Goal: Complete application form: Complete application form

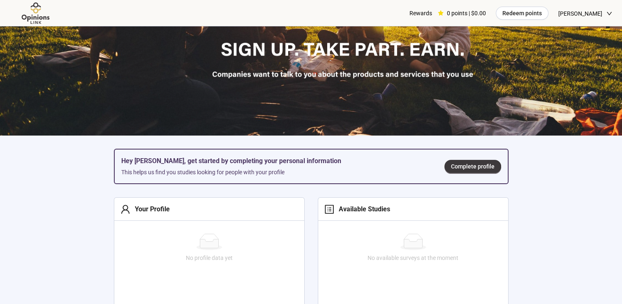
scroll to position [153, 0]
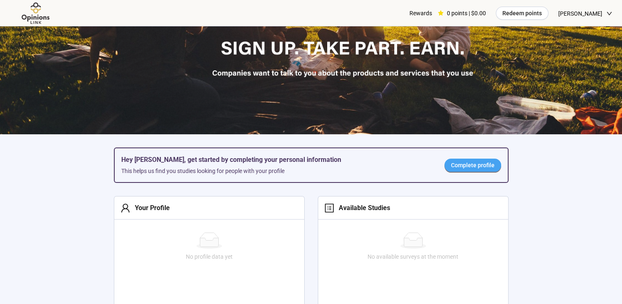
click at [469, 165] on span "Complete profile" at bounding box center [473, 164] width 44 height 9
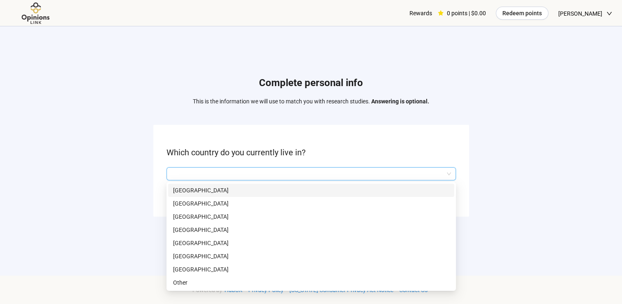
click at [392, 174] on input "search" at bounding box center [312, 173] width 280 height 12
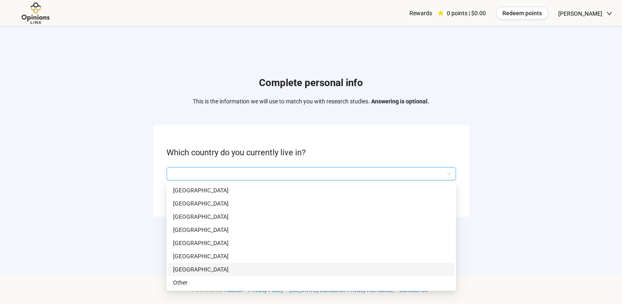
click at [235, 270] on p "[GEOGRAPHIC_DATA]" at bounding box center [311, 268] width 276 height 9
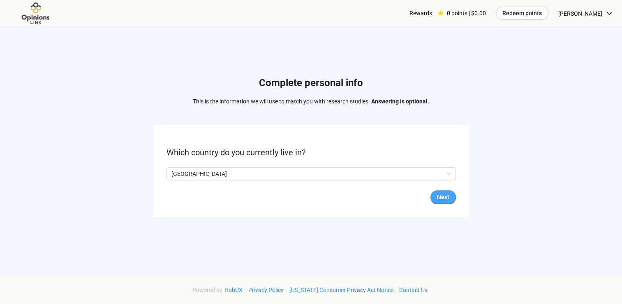
click at [441, 196] on span "Next" at bounding box center [443, 196] width 12 height 9
click at [421, 172] on input "search" at bounding box center [312, 173] width 280 height 12
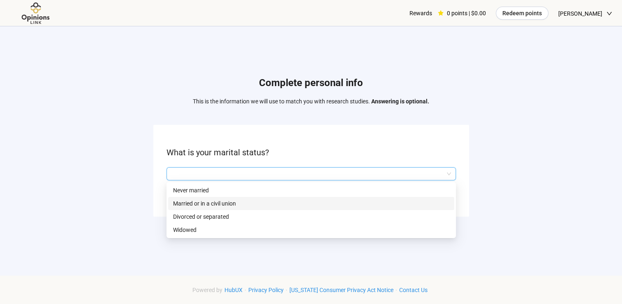
click at [367, 200] on p "Married or in a civil union" at bounding box center [311, 203] width 276 height 9
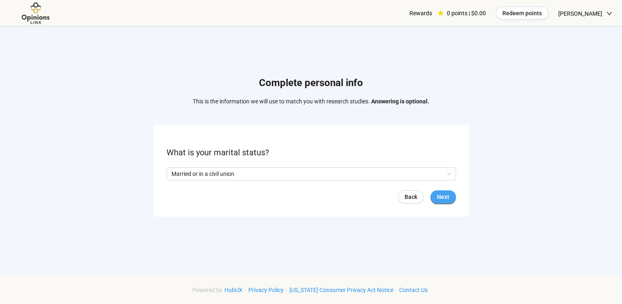
click at [447, 196] on span "Next" at bounding box center [443, 196] width 12 height 9
click at [416, 172] on input "search" at bounding box center [312, 173] width 280 height 12
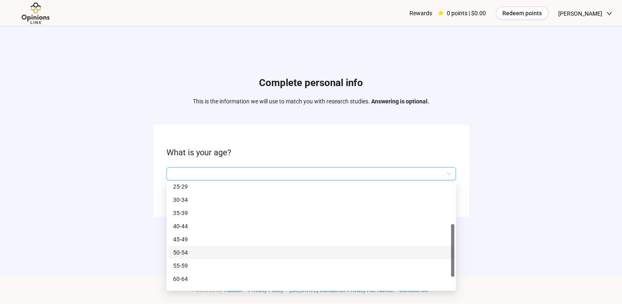
scroll to position [30, 0]
click at [331, 267] on p "55-59" at bounding box center [311, 265] width 276 height 9
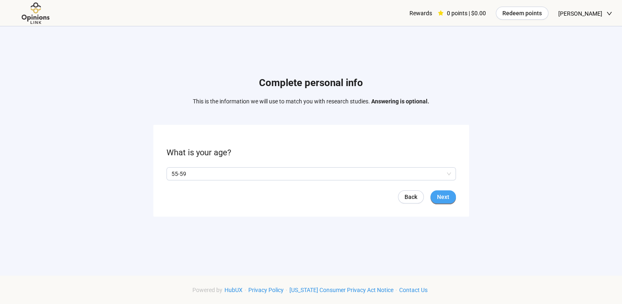
click at [443, 192] on span "Next" at bounding box center [443, 196] width 12 height 9
click at [194, 172] on span "No" at bounding box center [198, 173] width 9 height 9
click at [446, 195] on span "Next" at bounding box center [443, 196] width 12 height 9
click at [397, 170] on input "search" at bounding box center [312, 173] width 280 height 12
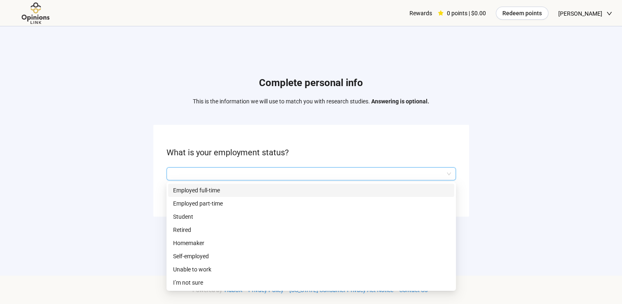
click at [349, 185] on p "Employed full-time" at bounding box center [311, 189] width 276 height 9
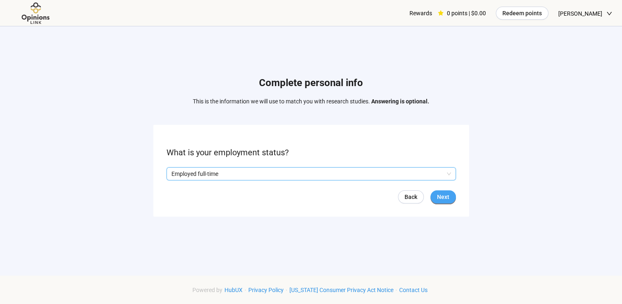
click at [439, 195] on span "Next" at bounding box center [443, 196] width 12 height 9
click at [415, 174] on input "search" at bounding box center [312, 173] width 280 height 12
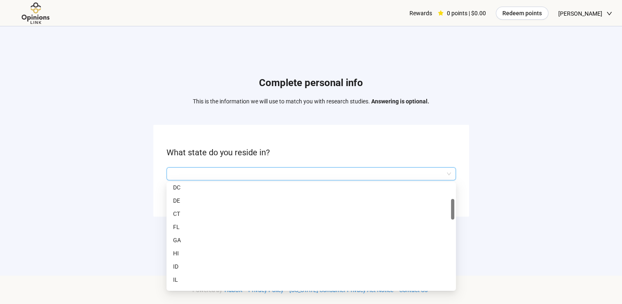
scroll to position [82, 0]
click at [183, 277] on p "IL" at bounding box center [311, 278] width 276 height 9
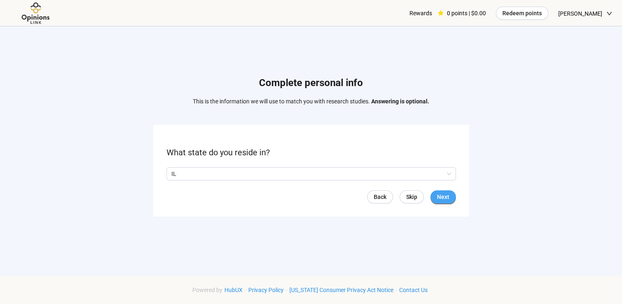
click at [441, 198] on span "Next" at bounding box center [443, 196] width 12 height 9
click at [410, 174] on input "search" at bounding box center [312, 173] width 280 height 12
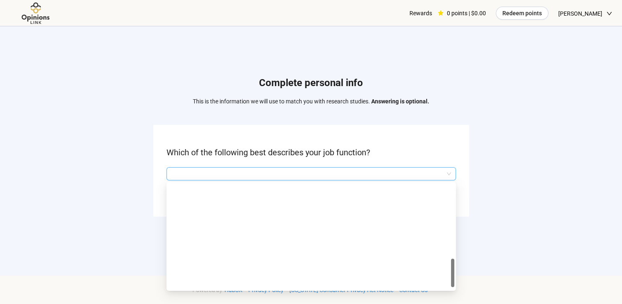
scroll to position [382, 0]
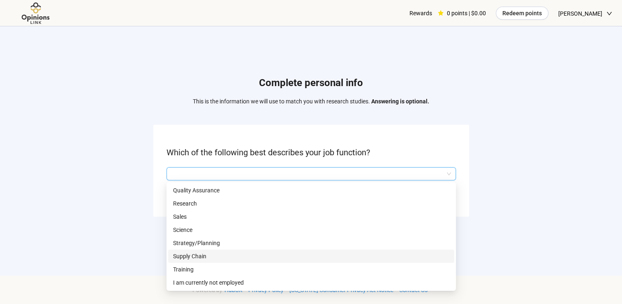
click at [298, 258] on p "Supply Chain" at bounding box center [311, 255] width 276 height 9
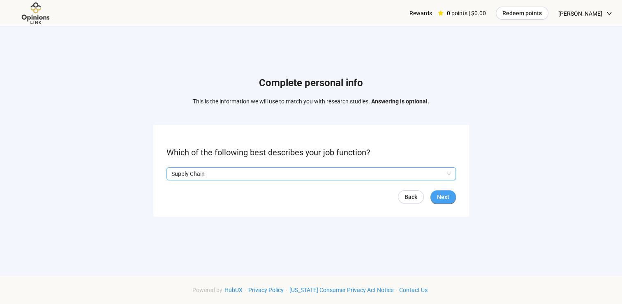
click at [448, 193] on span "Next" at bounding box center [443, 196] width 12 height 9
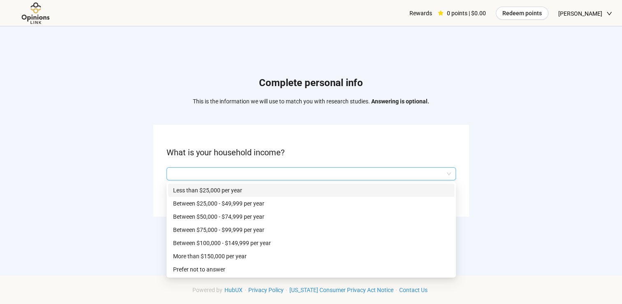
click at [406, 172] on input "search" at bounding box center [312, 173] width 280 height 12
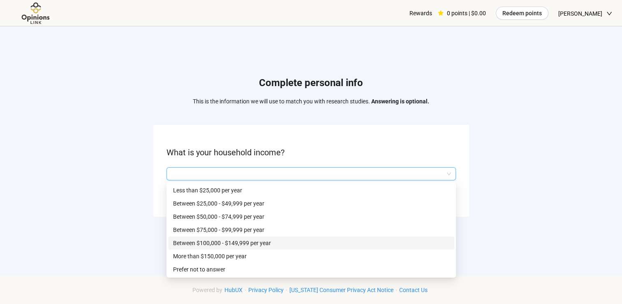
click at [306, 239] on p "Between $100,000 - $149,999 per year" at bounding box center [311, 242] width 276 height 9
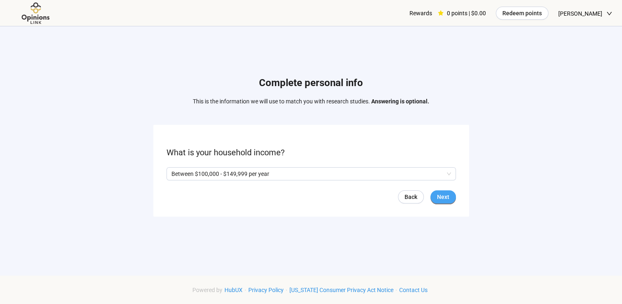
click at [447, 192] on span "Next" at bounding box center [443, 196] width 12 height 9
click at [443, 193] on span "Next" at bounding box center [443, 196] width 12 height 9
click at [376, 175] on input "search" at bounding box center [312, 173] width 280 height 12
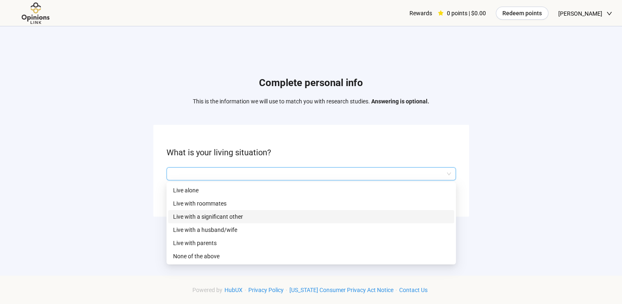
click at [293, 213] on p "Live with a significant other" at bounding box center [311, 216] width 276 height 9
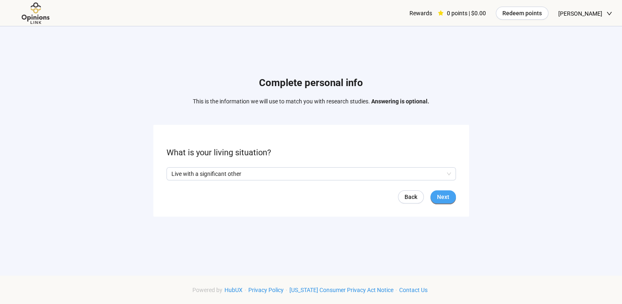
click at [443, 195] on span "Next" at bounding box center [443, 196] width 12 height 9
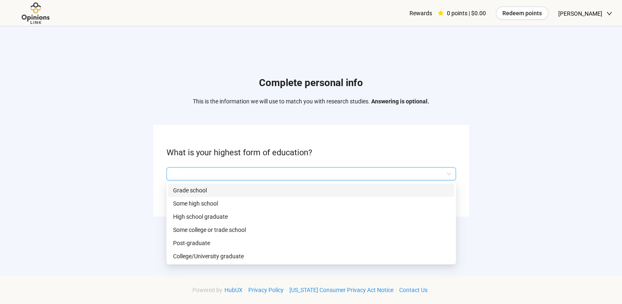
click at [398, 171] on input "search" at bounding box center [312, 173] width 280 height 12
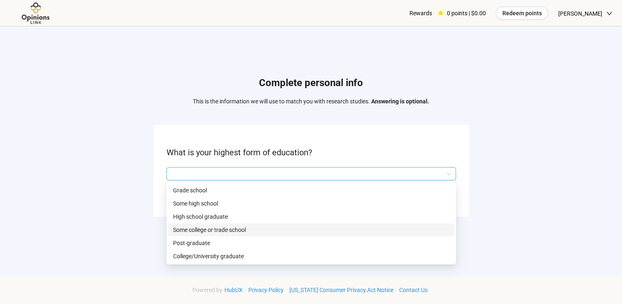
click at [280, 229] on p "Some college or trade school" at bounding box center [311, 229] width 276 height 9
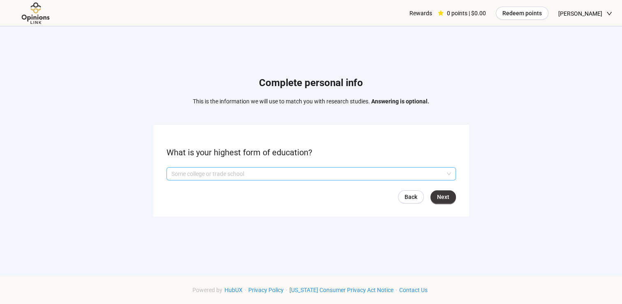
click at [352, 169] on p "Some college or trade school" at bounding box center [308, 173] width 272 height 12
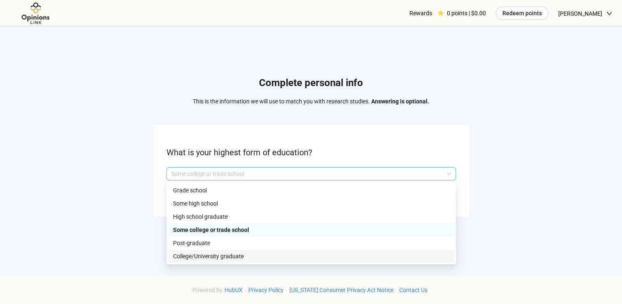
click at [308, 262] on div "College/University graduate" at bounding box center [311, 255] width 286 height 13
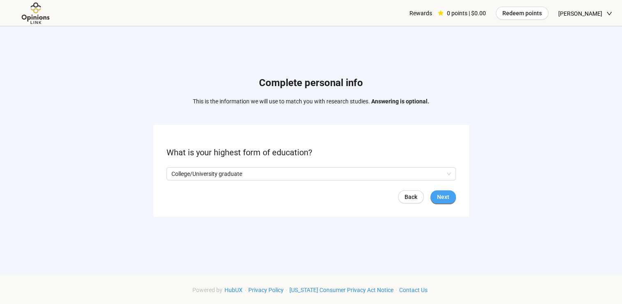
click at [441, 192] on span "Next" at bounding box center [443, 196] width 12 height 9
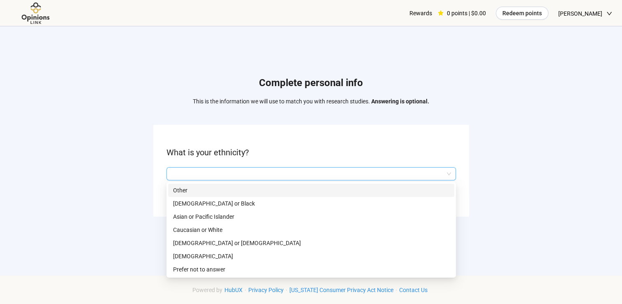
click at [419, 170] on input "search" at bounding box center [312, 173] width 280 height 12
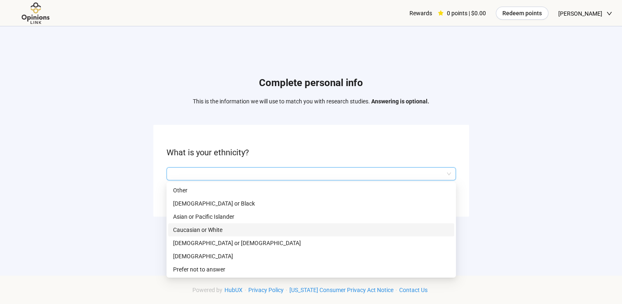
click at [347, 229] on p "Caucasian or White" at bounding box center [311, 229] width 276 height 9
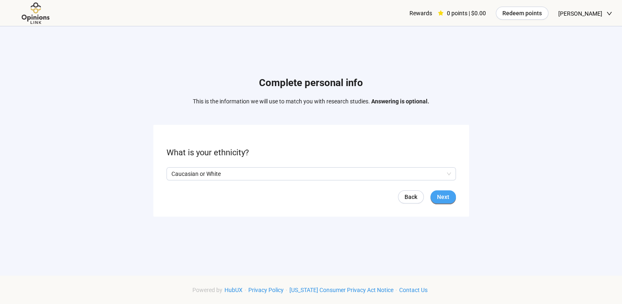
click at [443, 195] on span "Next" at bounding box center [443, 196] width 12 height 9
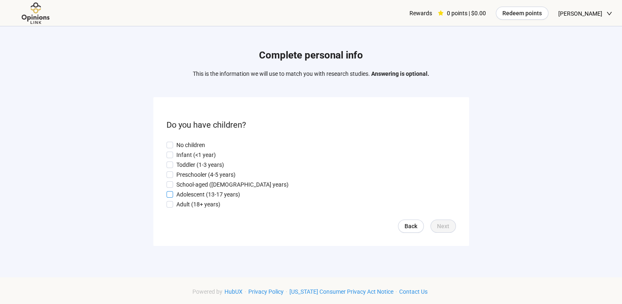
click at [227, 193] on p "Adolescent (13-17 years)" at bounding box center [208, 194] width 64 height 9
click at [446, 229] on span "Next" at bounding box center [443, 225] width 12 height 9
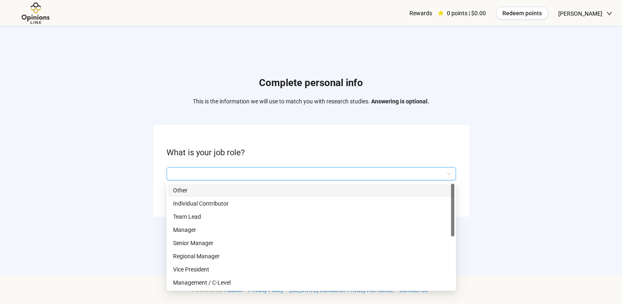
click at [382, 175] on input "search" at bounding box center [312, 173] width 280 height 12
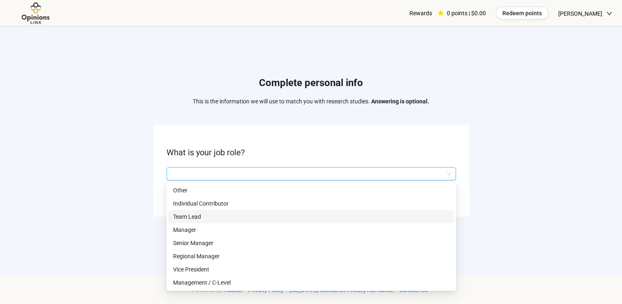
click at [342, 216] on p "Team Lead" at bounding box center [311, 216] width 276 height 9
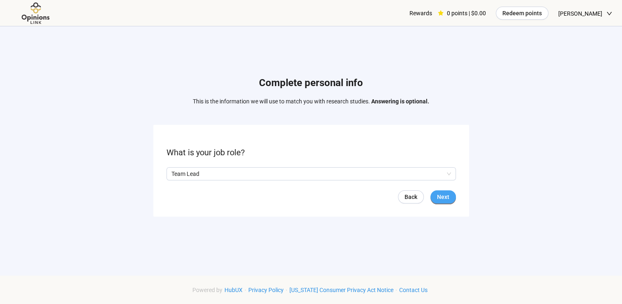
click at [443, 194] on span "Next" at bounding box center [443, 196] width 12 height 9
click at [433, 174] on input "search" at bounding box center [312, 173] width 280 height 12
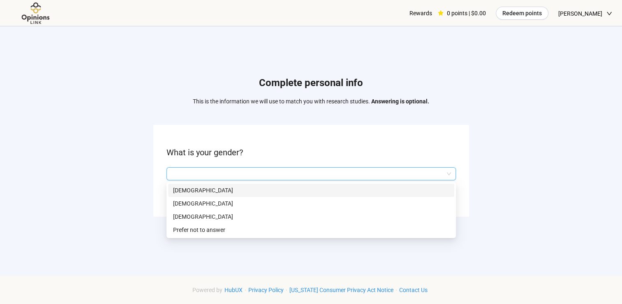
click at [420, 188] on p "[DEMOGRAPHIC_DATA]" at bounding box center [311, 189] width 276 height 9
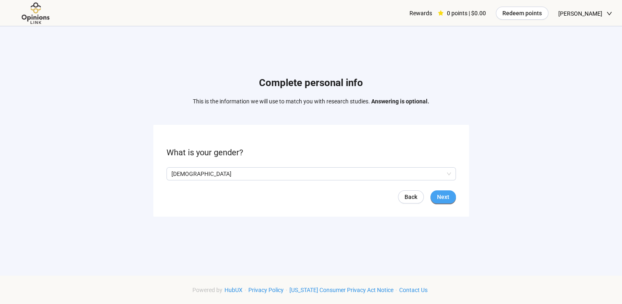
click at [447, 198] on span "Next" at bounding box center [443, 196] width 12 height 9
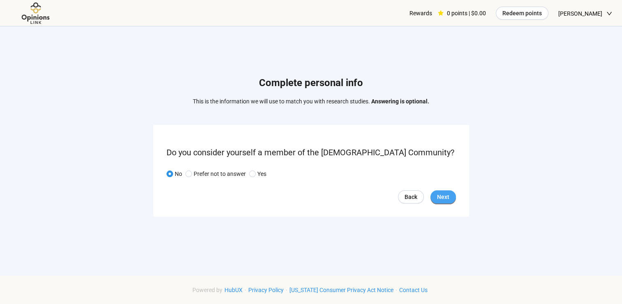
click at [444, 195] on span "Next" at bounding box center [443, 196] width 12 height 9
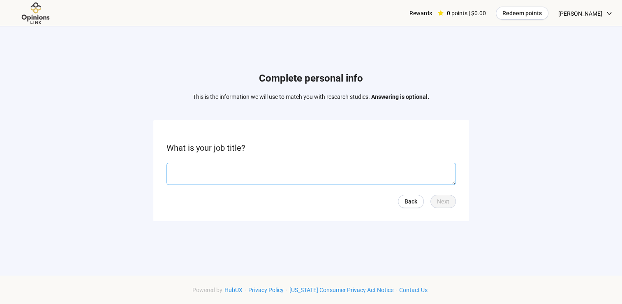
click at [413, 168] on textarea at bounding box center [312, 173] width 290 height 22
type textarea "**********"
click at [441, 199] on span "Next" at bounding box center [443, 201] width 12 height 9
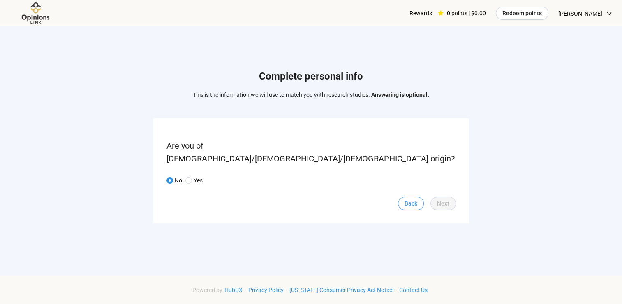
click at [410, 197] on div "Back Next" at bounding box center [312, 203] width 290 height 13
click at [410, 199] on span "Back" at bounding box center [411, 203] width 13 height 9
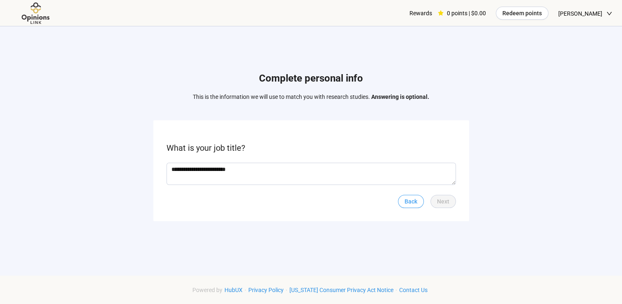
click at [410, 199] on span "Back" at bounding box center [411, 201] width 13 height 9
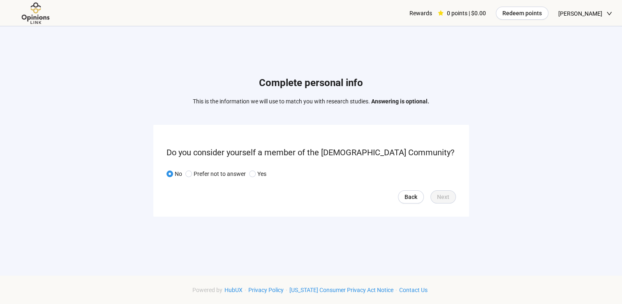
click at [410, 199] on span "Back" at bounding box center [411, 196] width 13 height 9
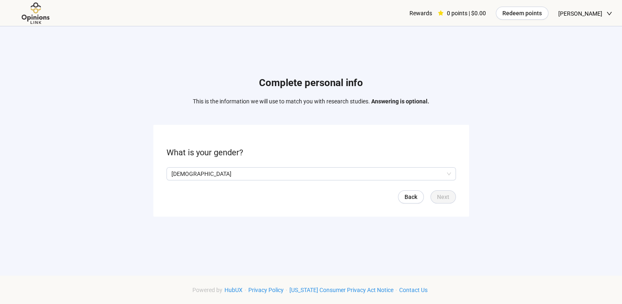
click at [410, 199] on span "Back" at bounding box center [411, 196] width 13 height 9
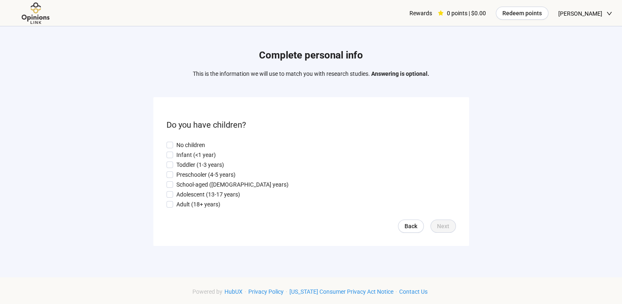
click at [410, 199] on label "Adult (18+ years)" at bounding box center [312, 203] width 290 height 9
click at [447, 226] on span "Next" at bounding box center [443, 225] width 12 height 9
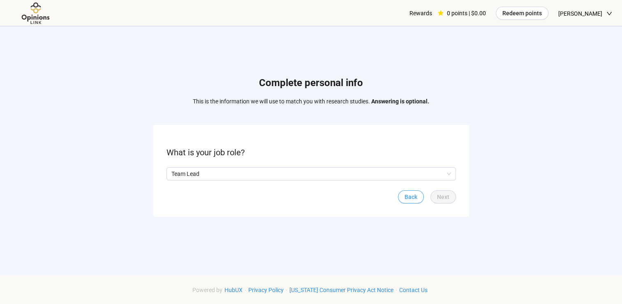
click at [413, 197] on span "Back" at bounding box center [411, 196] width 13 height 9
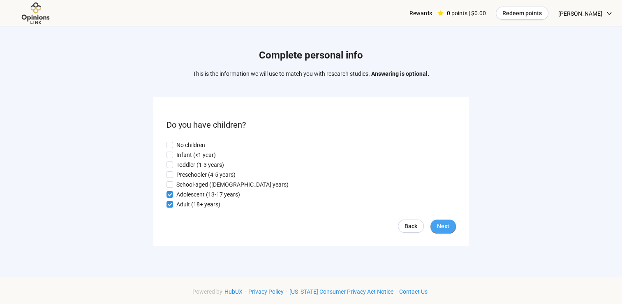
click at [444, 225] on span "Next" at bounding box center [443, 225] width 12 height 9
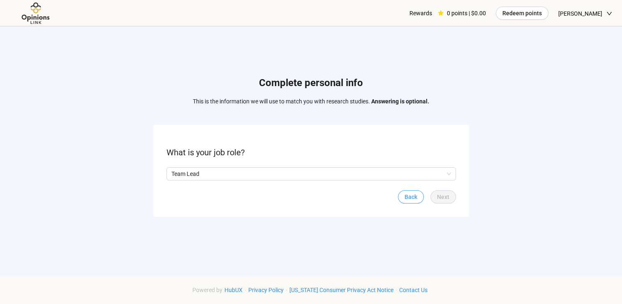
click at [421, 195] on link "Back" at bounding box center [411, 196] width 26 height 13
